Goal: Information Seeking & Learning: Find specific fact

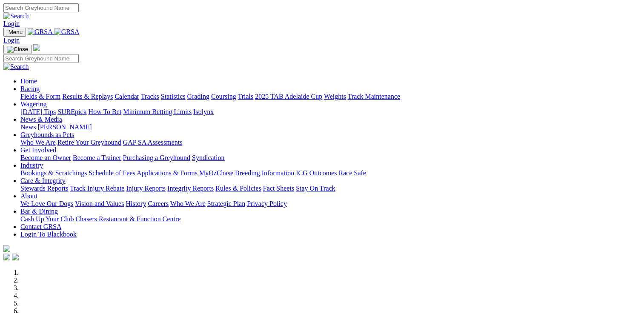
drag, startPoint x: 0, startPoint y: 0, endPoint x: 147, endPoint y: 30, distance: 149.8
click at [40, 85] on link "Racing" at bounding box center [29, 88] width 19 height 7
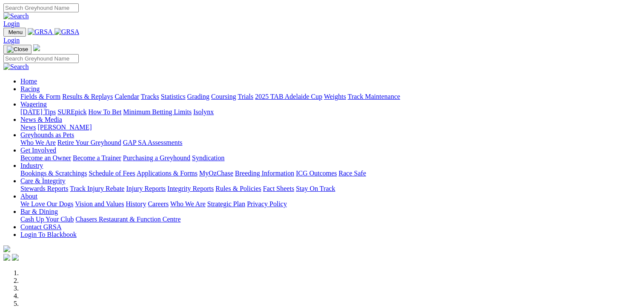
click at [113, 93] on link "Results & Replays" at bounding box center [87, 96] width 51 height 7
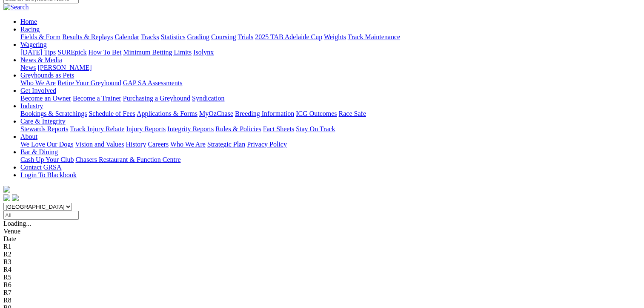
scroll to position [43, 0]
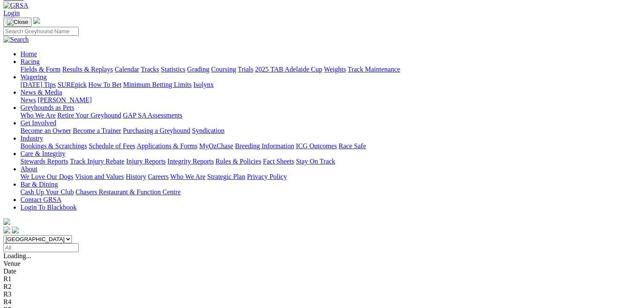
click at [72, 235] on select "[GEOGRAPHIC_DATA] [GEOGRAPHIC_DATA] [GEOGRAPHIC_DATA] [GEOGRAPHIC_DATA] [GEOGRA…" at bounding box center [37, 239] width 68 height 8
select select "NT"
click at [55, 235] on select "South Australia New South Wales Northern Territory Queensland Tasmania Victoria…" at bounding box center [37, 239] width 68 height 8
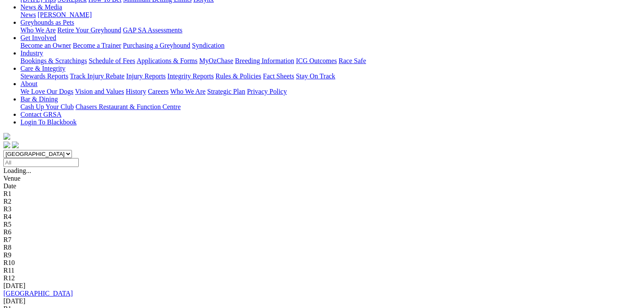
scroll to position [85, 0]
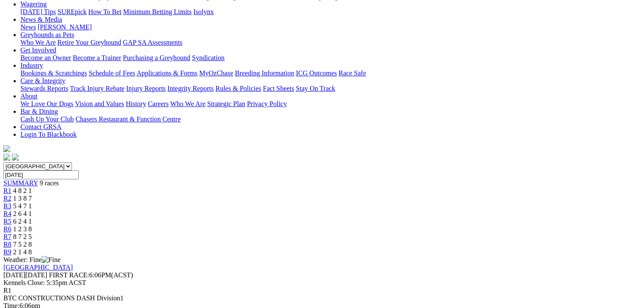
scroll to position [128, 0]
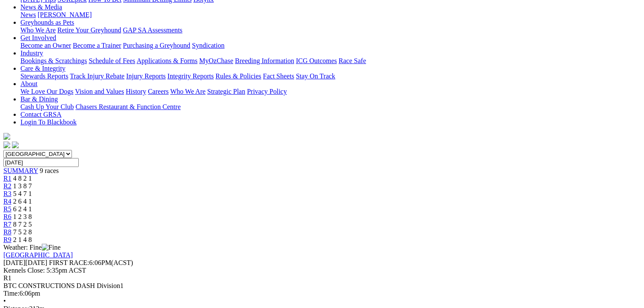
click at [208, 182] on div "R2 1 3 8 7" at bounding box center [321, 186] width 637 height 8
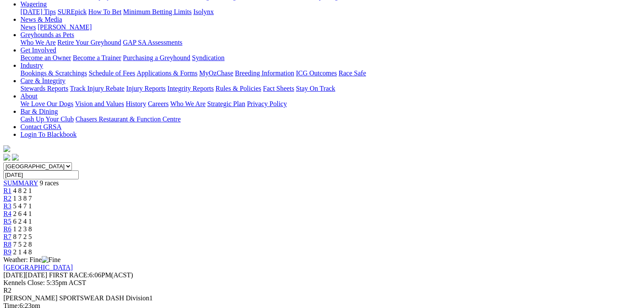
scroll to position [86, 0]
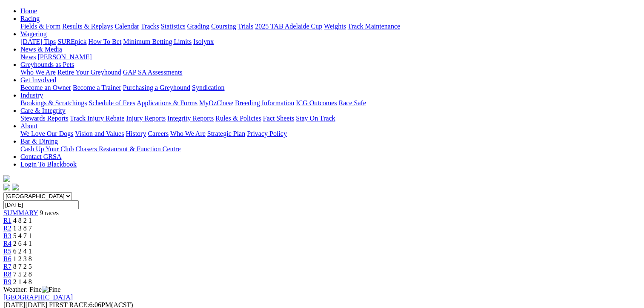
click at [32, 232] on span "5 4 7 1" at bounding box center [22, 235] width 19 height 7
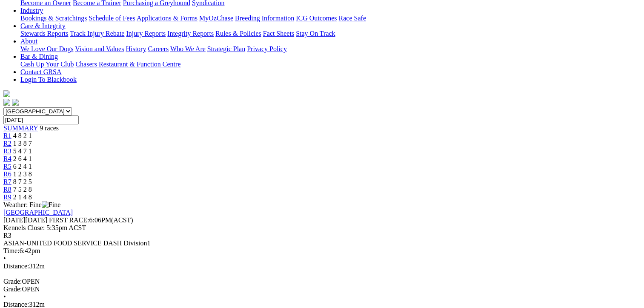
scroll to position [43, 0]
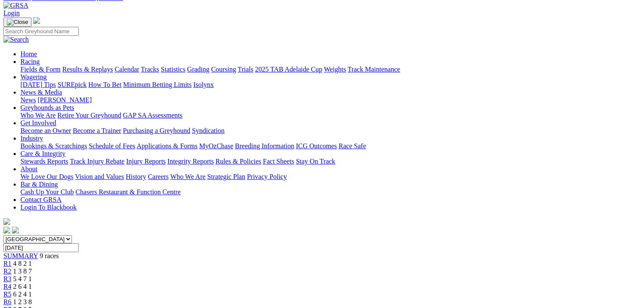
click at [11, 282] on link "R4" at bounding box center [7, 285] width 8 height 7
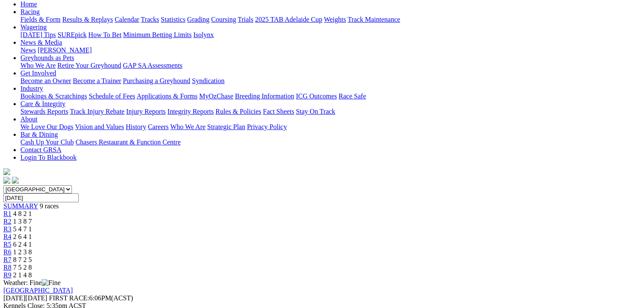
scroll to position [43, 0]
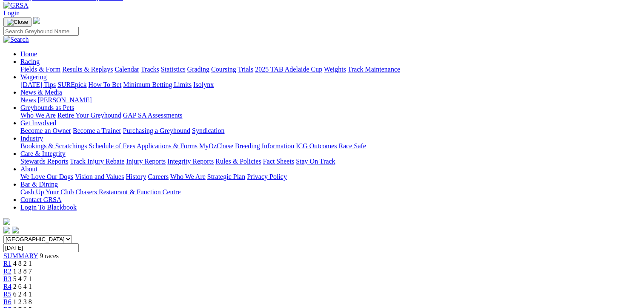
click at [350, 290] on div "R5 6 2 4 1" at bounding box center [321, 294] width 637 height 8
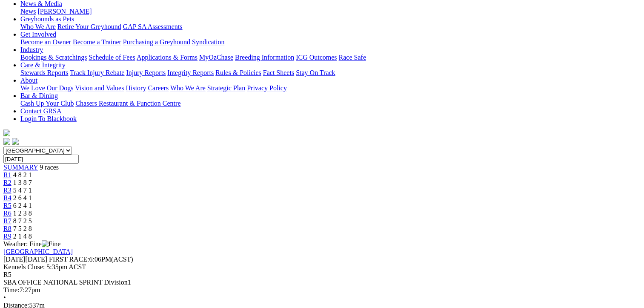
scroll to position [85, 0]
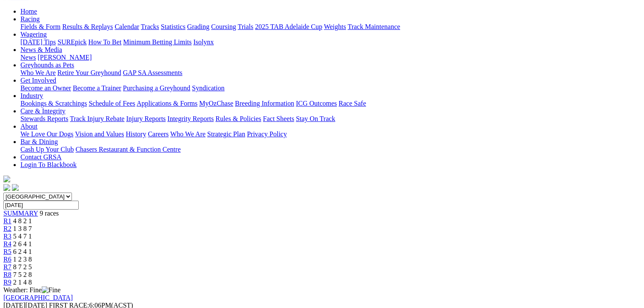
click at [32, 255] on span "1 2 3 8" at bounding box center [22, 258] width 19 height 7
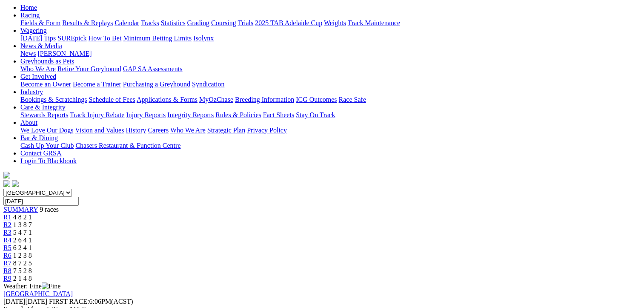
scroll to position [43, 0]
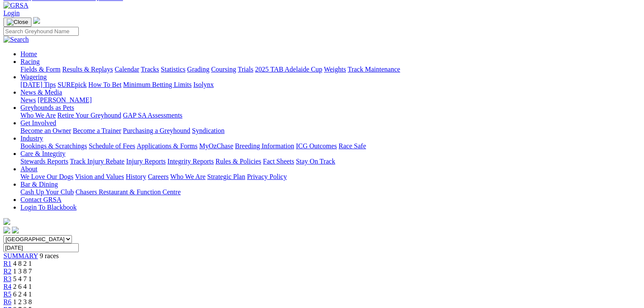
click at [11, 305] on link "R7" at bounding box center [7, 308] width 8 height 7
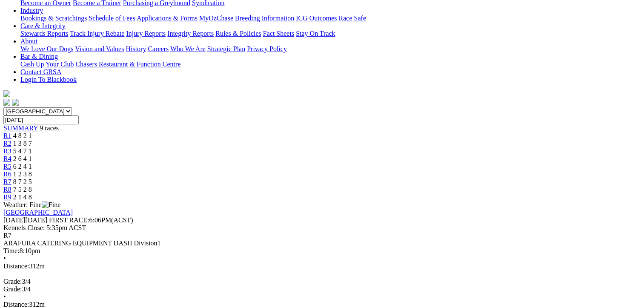
scroll to position [43, 0]
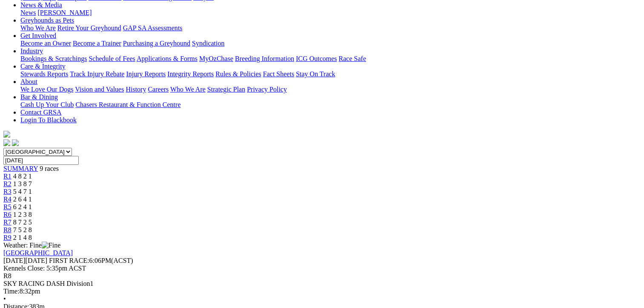
scroll to position [85, 0]
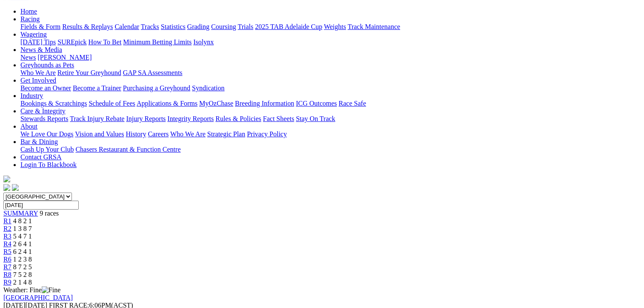
click at [32, 278] on span "2 1 4 8" at bounding box center [22, 281] width 19 height 7
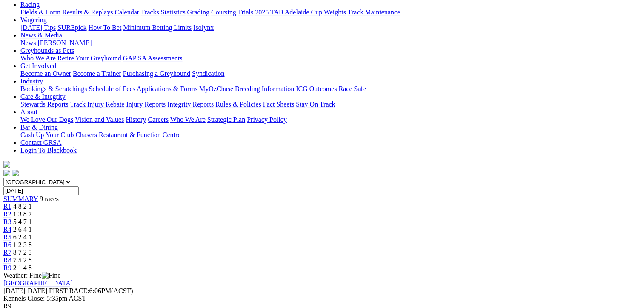
scroll to position [43, 0]
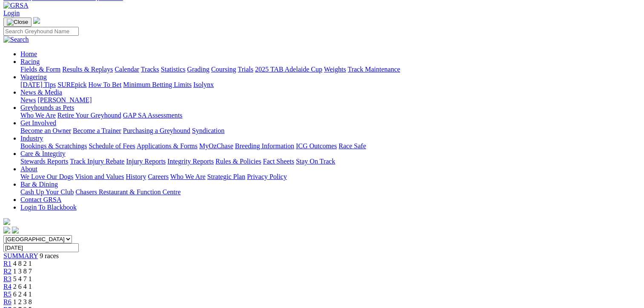
click at [11, 260] on link "R1" at bounding box center [7, 263] width 8 height 7
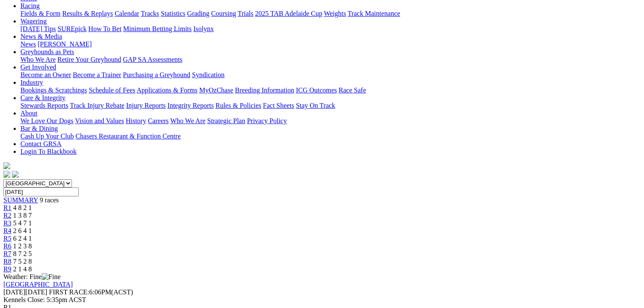
scroll to position [170, 0]
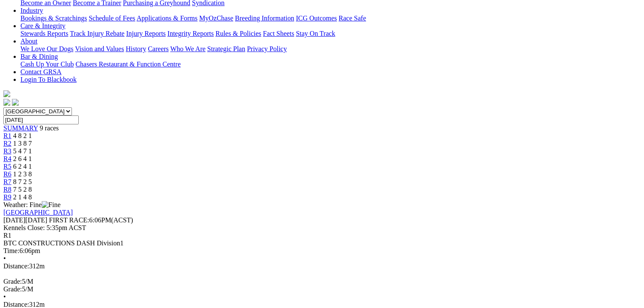
drag, startPoint x: 49, startPoint y: 125, endPoint x: 597, endPoint y: 206, distance: 554.3
drag, startPoint x: 48, startPoint y: 123, endPoint x: 521, endPoint y: 201, distance: 479.4
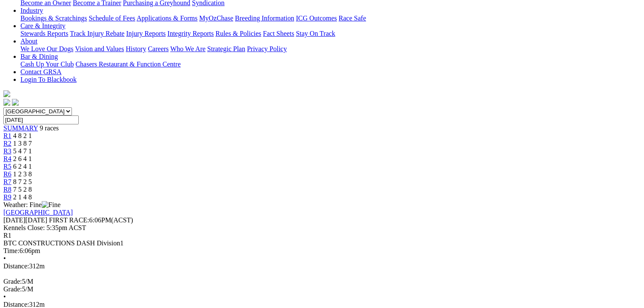
drag, startPoint x: 50, startPoint y: 123, endPoint x: 602, endPoint y: 202, distance: 557.0
drag, startPoint x: 48, startPoint y: 123, endPoint x: 599, endPoint y: 202, distance: 557.0
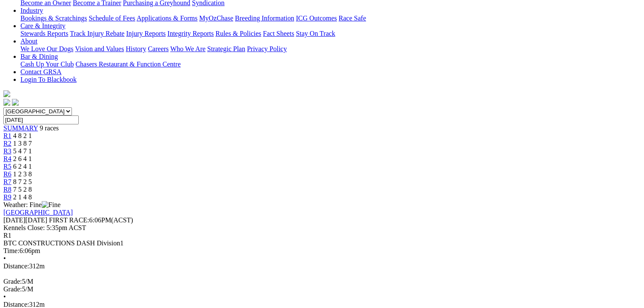
copy tbody "1 Mum Knows Best T: Harrison Brown 18.21 - $2.80 7.15 - 18.21 - $2.80 33.7 2 Ho…"
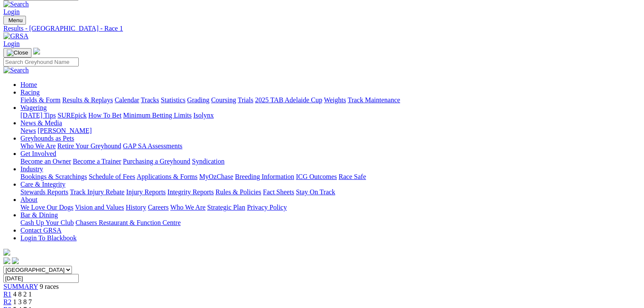
scroll to position [0, 0]
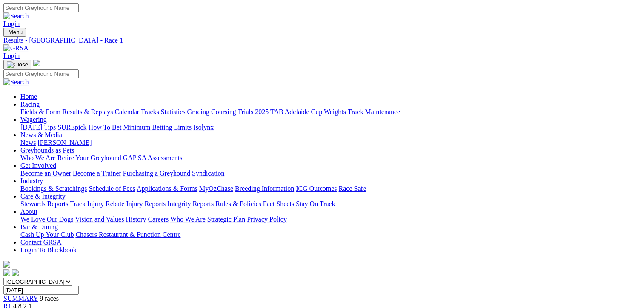
click at [194, 307] on div "R2 1 3 8 7" at bounding box center [321, 314] width 637 height 8
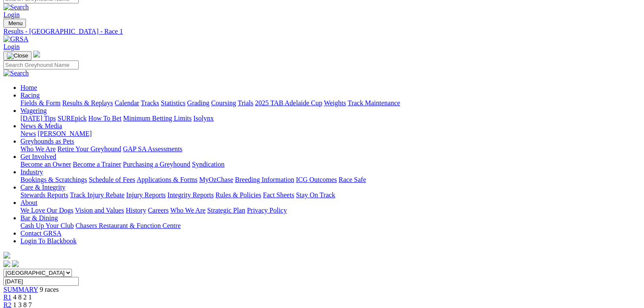
scroll to position [255, 0]
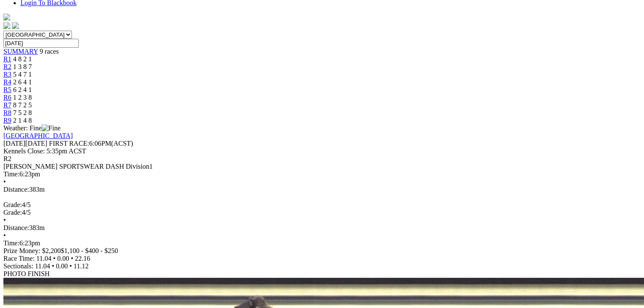
scroll to position [255, 0]
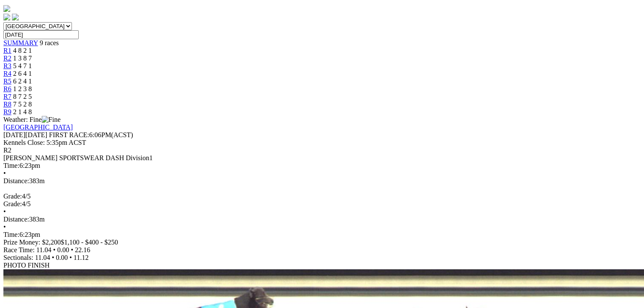
drag, startPoint x: 43, startPoint y: 40, endPoint x: 596, endPoint y: 198, distance: 574.9
copy tbody "1 Zelda Chaos T: Steele Bolton 22.16 - $1.70 11.04 - 22.16 - $1.70 30.8 2 Infam…"
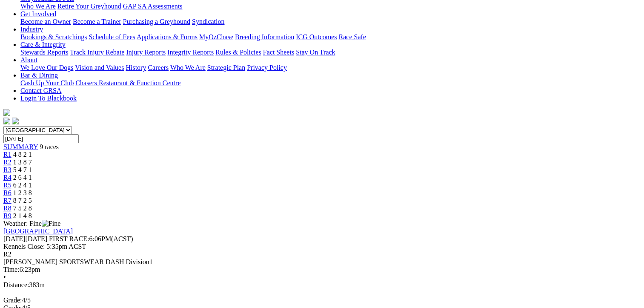
scroll to position [85, 0]
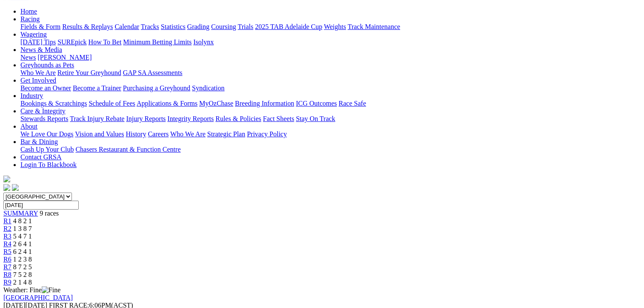
click at [32, 232] on span "5 4 7 1" at bounding box center [22, 235] width 19 height 7
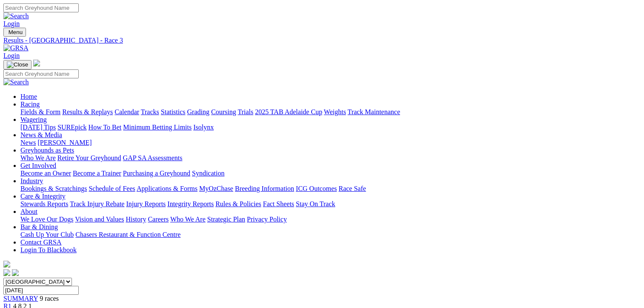
scroll to position [170, 0]
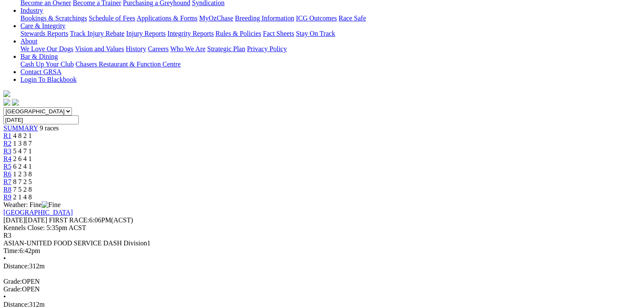
drag, startPoint x: 48, startPoint y: 127, endPoint x: 600, endPoint y: 258, distance: 567.4
copy tbody "1 Sydney Surcharge T: [PERSON_NAME] 18.04 - $7.10 7.02 - 18.04 - $7.10 27.6 2 F…"
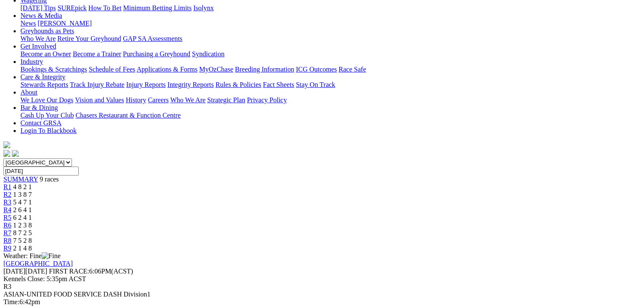
scroll to position [43, 0]
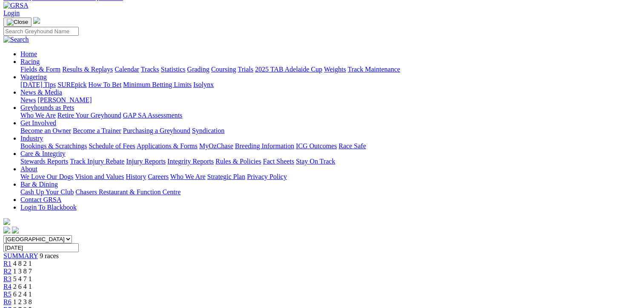
click at [301, 282] on div "R4 2 6 4 1" at bounding box center [321, 286] width 637 height 8
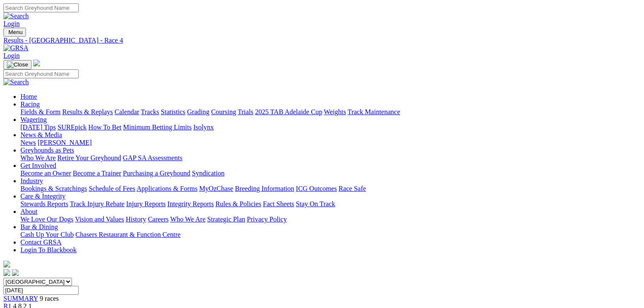
scroll to position [213, 0]
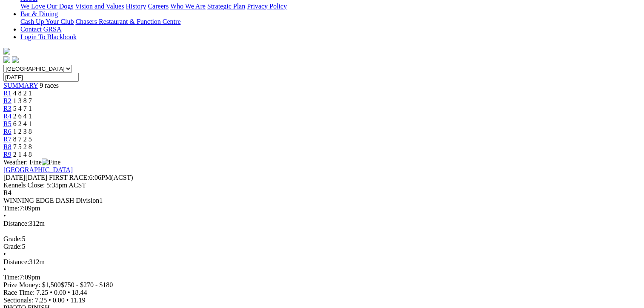
drag, startPoint x: 46, startPoint y: 80, endPoint x: 601, endPoint y: 195, distance: 566.0
copy table "Plc Box Name Fin Time M SP 1ST SEC 2ND SEC Fin Time Margin SP W(KG)"
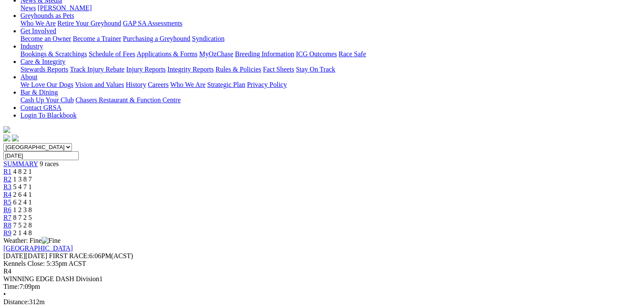
scroll to position [85, 0]
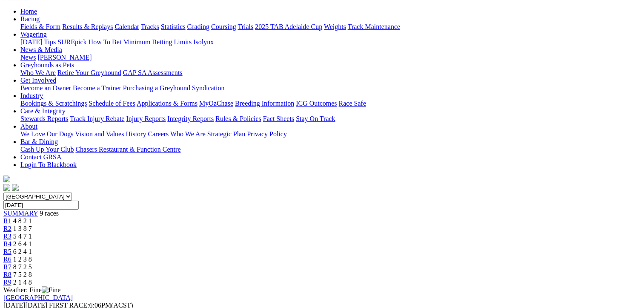
click at [32, 248] on span "6 2 4 1" at bounding box center [22, 251] width 19 height 7
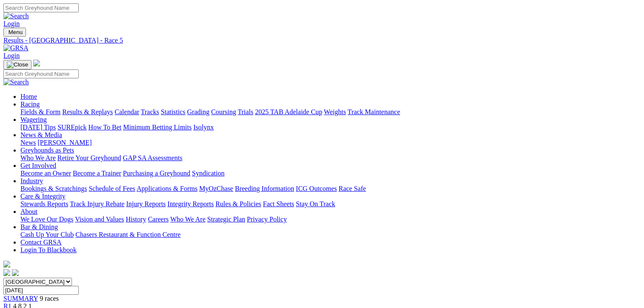
scroll to position [170, 0]
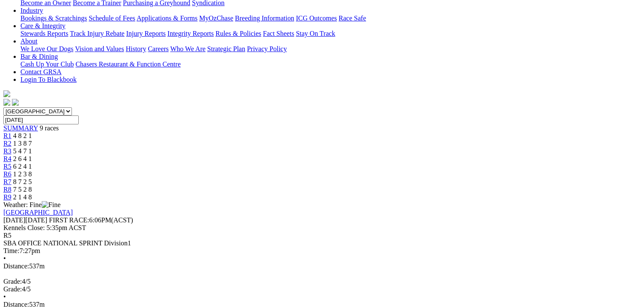
drag, startPoint x: 47, startPoint y: 125, endPoint x: 599, endPoint y: 204, distance: 557.8
copy tbody "1 Canya Keep Cool T: [PERSON_NAME] 31.55 - $1.80 5.38 - 31.55 - $1.80 30.8 2 Pe…"
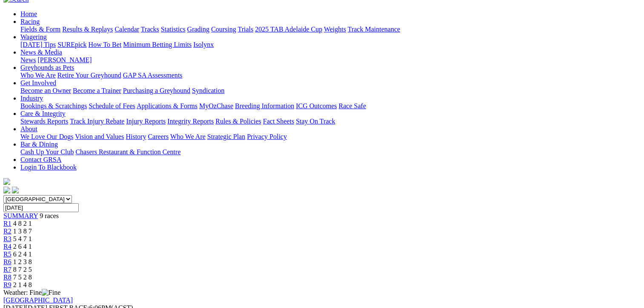
scroll to position [43, 0]
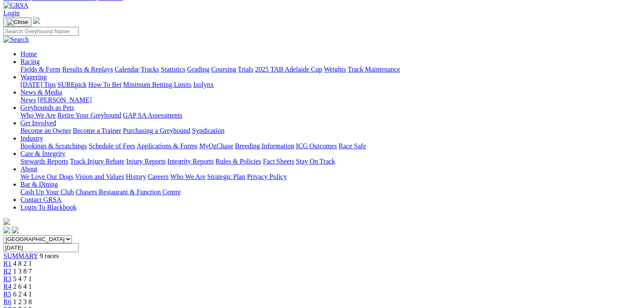
click at [32, 298] on span "1 2 3 8" at bounding box center [22, 301] width 19 height 7
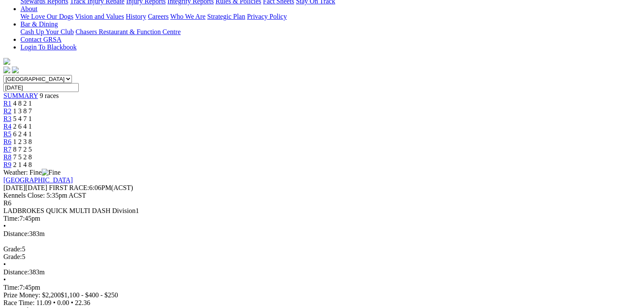
scroll to position [255, 0]
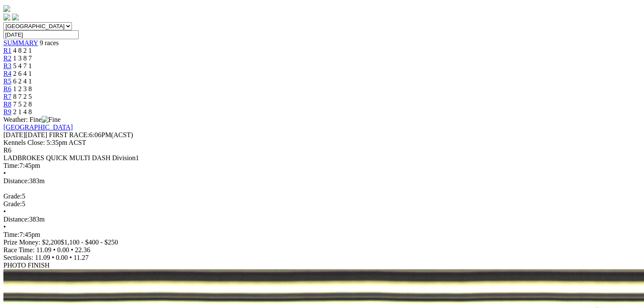
drag, startPoint x: 47, startPoint y: 39, endPoint x: 599, endPoint y: 197, distance: 574.4
copy tbody "1 Feed The Flames T: Alesha Shepard 22.36 - $1.20 11.09 - 22.36 - $1.20 36.3 2 …"
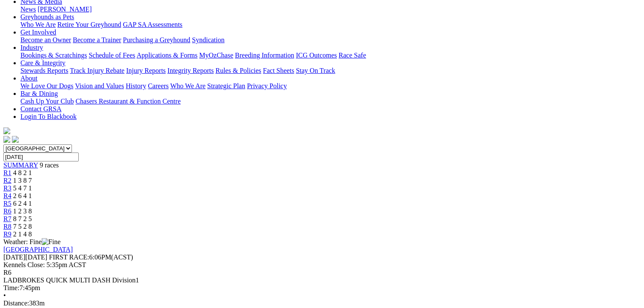
scroll to position [85, 0]
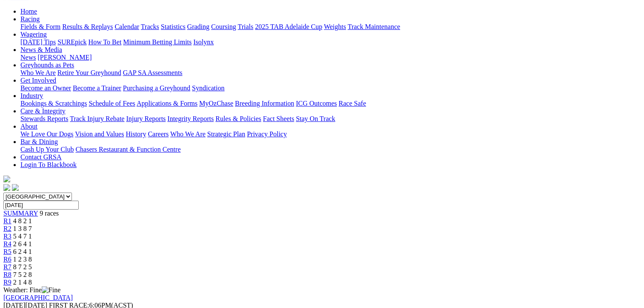
click at [32, 263] on span "8 7 2 5" at bounding box center [22, 266] width 19 height 7
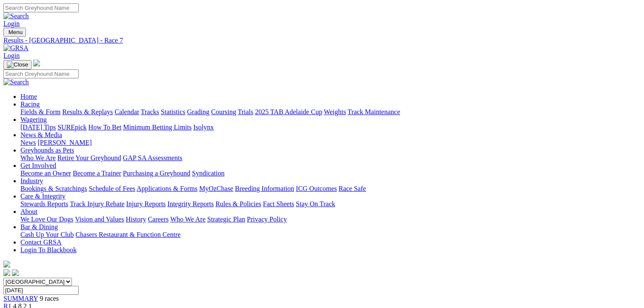
scroll to position [213, 0]
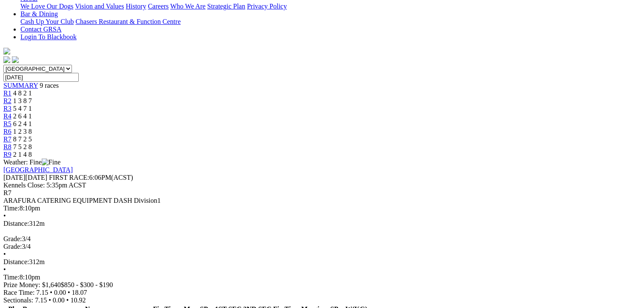
drag, startPoint x: 44, startPoint y: 84, endPoint x: 597, endPoint y: 214, distance: 568.3
copy tbody "1 Here Comes Foxy T: [PERSON_NAME] 18.07 - $2.30 7.15 - 18.07 - $2.30 28.4 2 Du…"
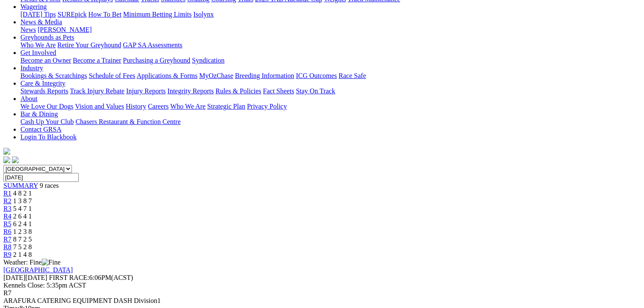
scroll to position [128, 0]
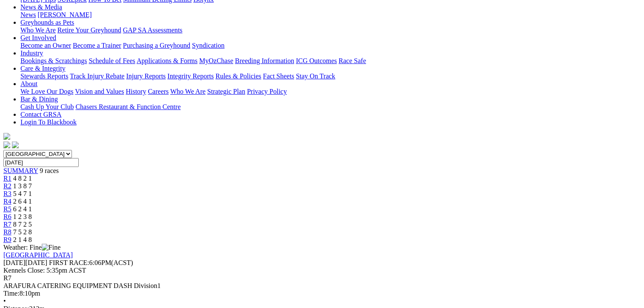
click at [512, 228] on div "R8 7 5 2 8" at bounding box center [321, 232] width 637 height 8
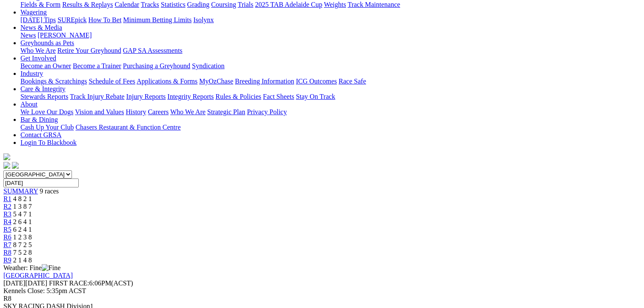
scroll to position [170, 0]
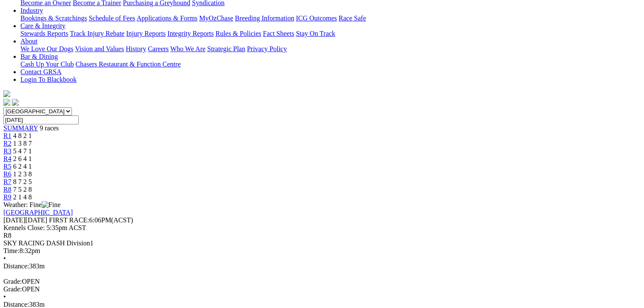
drag, startPoint x: 48, startPoint y: 123, endPoint x: 599, endPoint y: 256, distance: 567.7
copy tbody "1 Luka Magic T: [PERSON_NAME] 21.94 - $1.70 10.83 - 21.94 - $1.70 28.9 2 Bull's…"
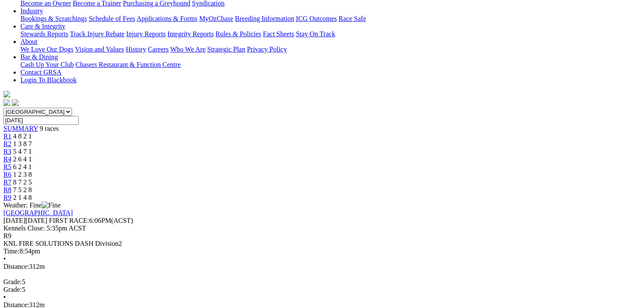
scroll to position [170, 0]
drag, startPoint x: 50, startPoint y: 127, endPoint x: 600, endPoint y: 236, distance: 561.1
copy tbody "1 [PERSON_NAME] On Fire T: [PERSON_NAME] [PERSON_NAME] 17.86 - $1.50 7.15 - 17.…"
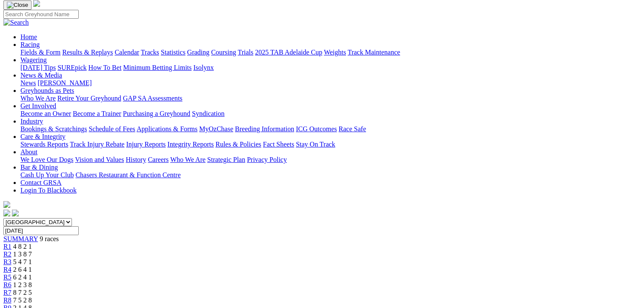
scroll to position [0, 0]
